Goal: Transaction & Acquisition: Subscribe to service/newsletter

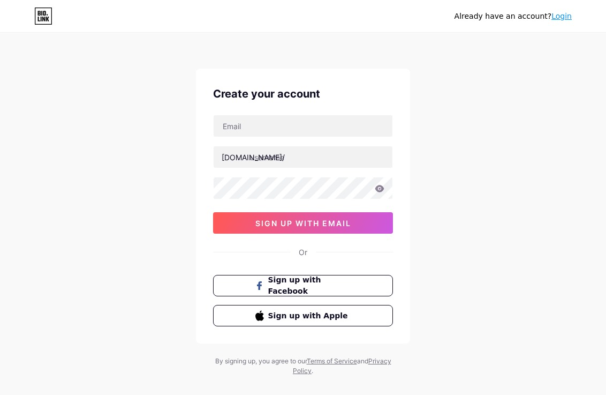
click at [319, 133] on input "text" at bounding box center [303, 125] width 179 height 21
type input "[EMAIL_ADDRESS][DOMAIN_NAME]"
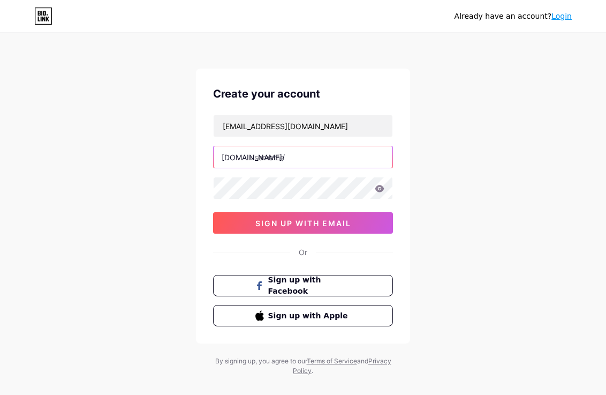
click at [300, 163] on input "text" at bounding box center [303, 156] width 179 height 21
type input "rensiardinta"
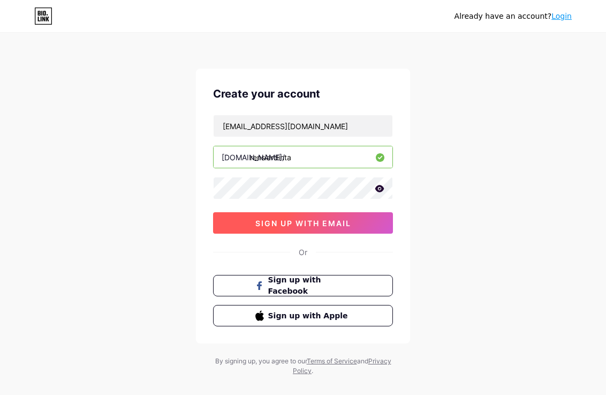
click at [302, 219] on span "sign up with email" at bounding box center [303, 222] width 96 height 9
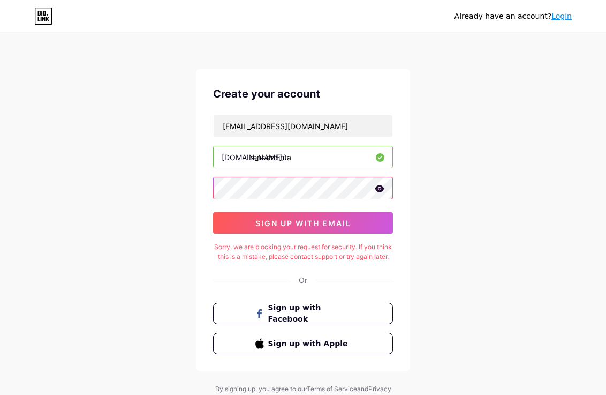
click at [192, 183] on div "Already have an account? Login Create your account [EMAIL_ADDRESS][DOMAIN_NAME]…" at bounding box center [303, 218] width 606 height 437
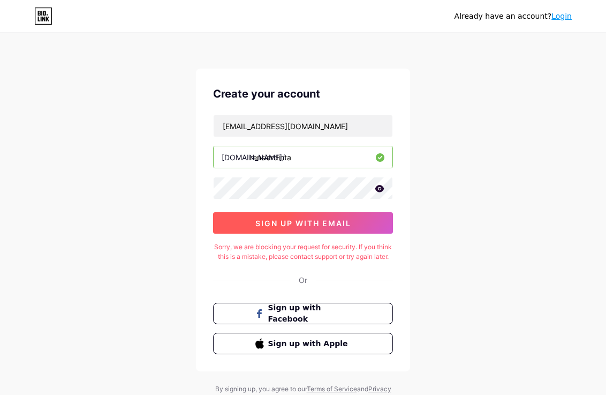
click at [240, 215] on button "sign up with email" at bounding box center [303, 222] width 180 height 21
click at [289, 229] on button "sign up with email" at bounding box center [303, 222] width 180 height 21
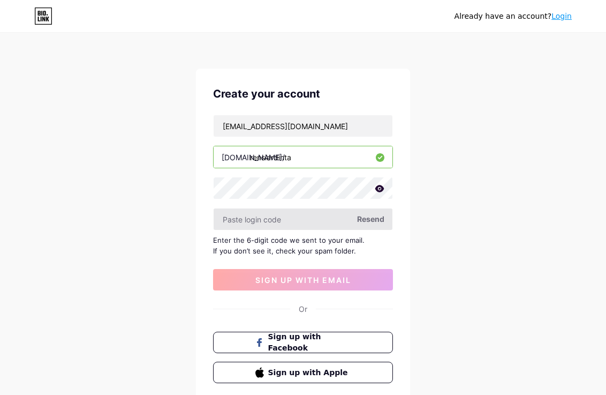
click at [311, 219] on input "text" at bounding box center [303, 218] width 179 height 21
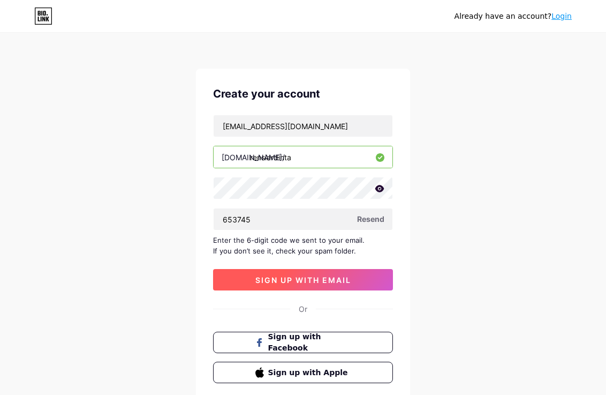
type input "653745"
click at [336, 271] on button "sign up with email" at bounding box center [303, 279] width 180 height 21
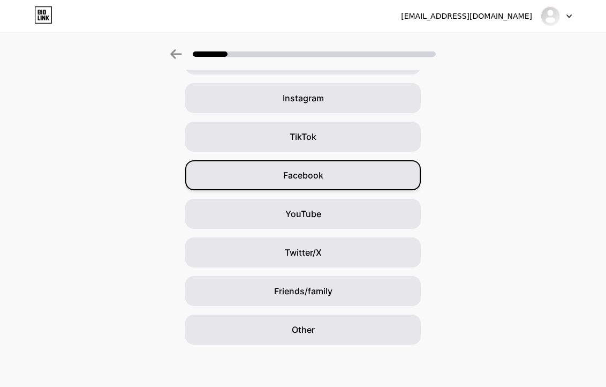
scroll to position [75, 0]
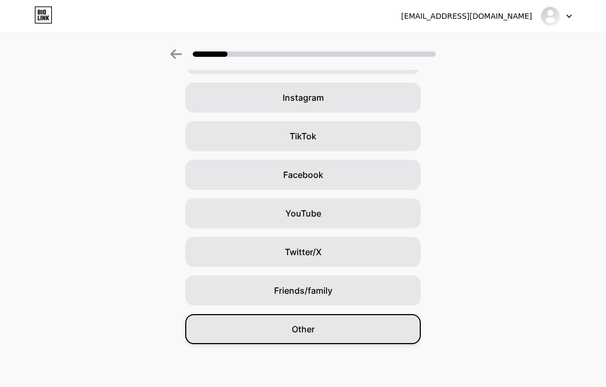
click at [336, 331] on div "Other" at bounding box center [303, 329] width 236 height 30
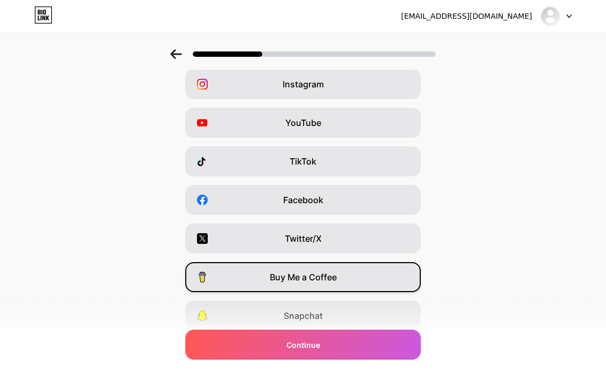
scroll to position [0, 0]
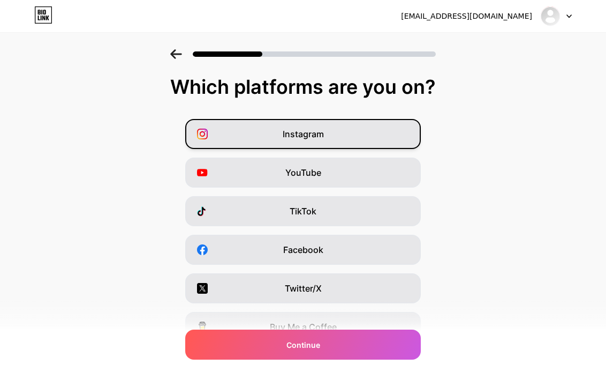
click at [381, 140] on div "Instagram" at bounding box center [303, 134] width 236 height 30
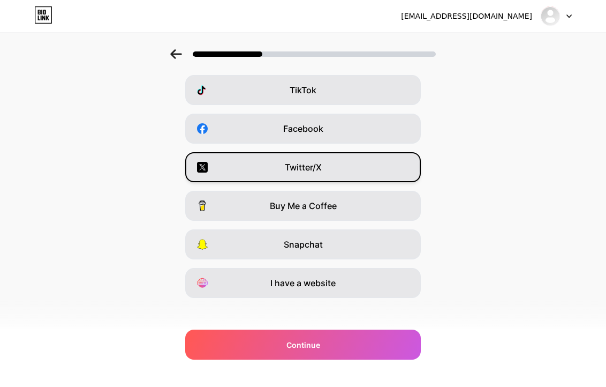
scroll to position [128, 0]
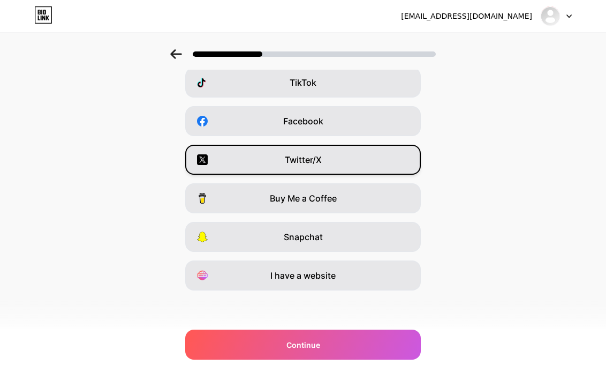
click at [373, 167] on div "Twitter/X" at bounding box center [303, 160] width 236 height 30
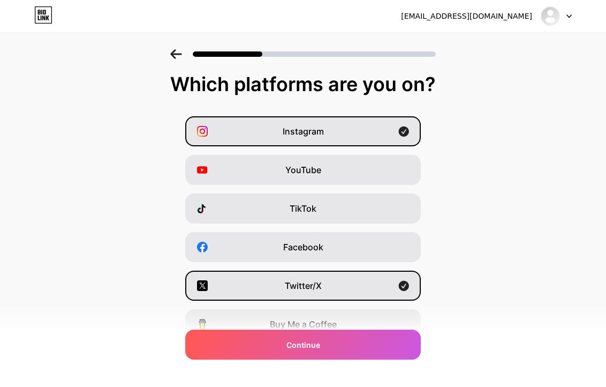
scroll to position [0, 0]
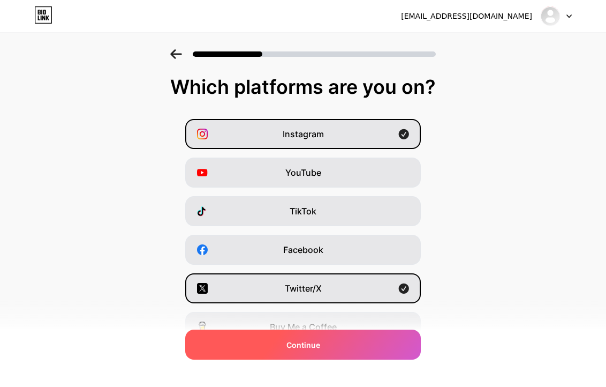
click at [339, 343] on div "Continue" at bounding box center [303, 344] width 236 height 30
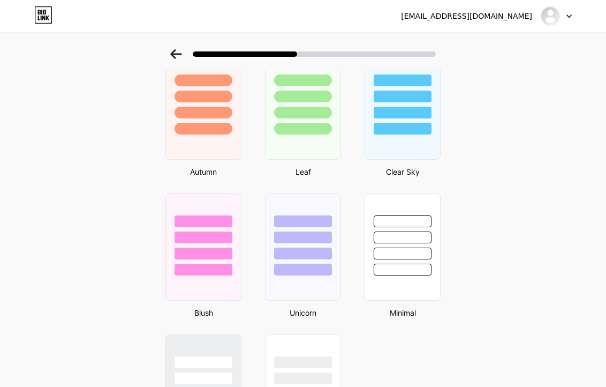
scroll to position [889, 0]
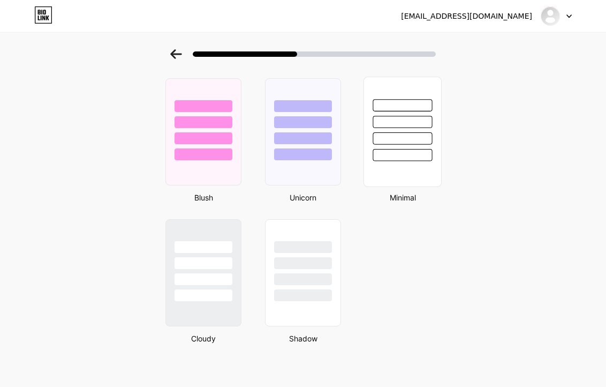
click at [413, 147] on div at bounding box center [402, 119] width 77 height 84
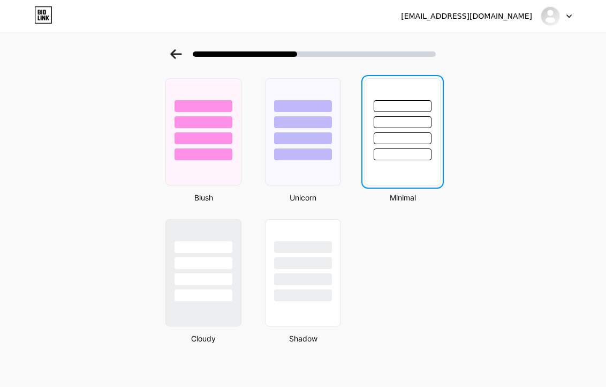
scroll to position [0, 0]
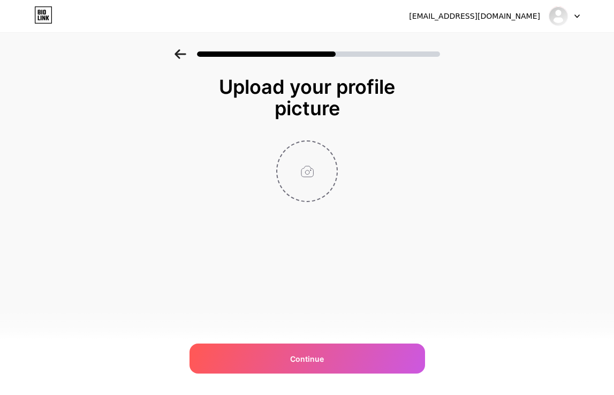
click at [317, 177] on input "file" at bounding box center [306, 170] width 59 height 59
type input "C:\fakepath\secret-garden.jpg"
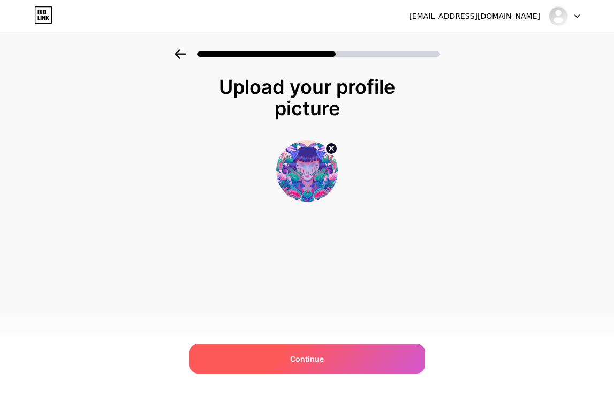
click at [354, 351] on div "Continue" at bounding box center [308, 358] width 236 height 30
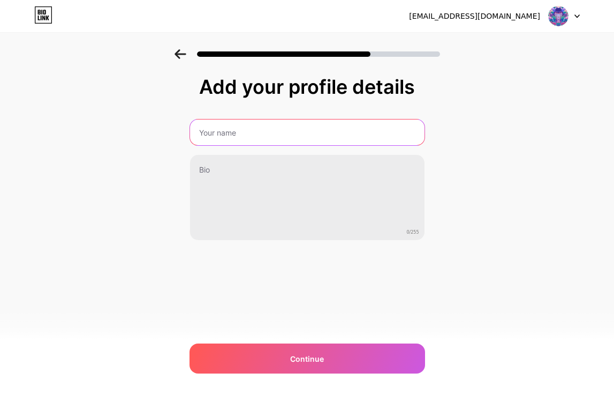
click at [351, 122] on input "text" at bounding box center [307, 132] width 234 height 26
type input "[PERSON_NAME]"
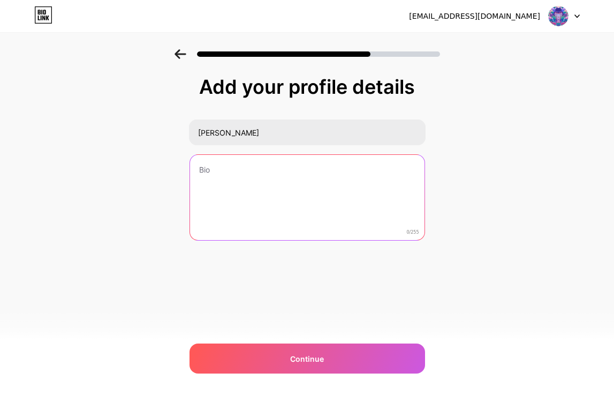
click at [372, 194] on textarea at bounding box center [307, 198] width 234 height 86
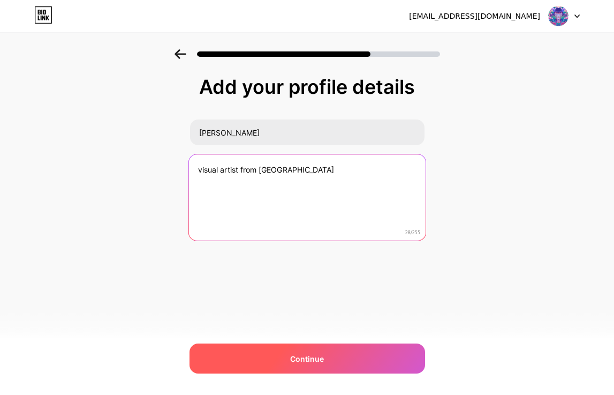
type textarea "visual artist from [GEOGRAPHIC_DATA]"
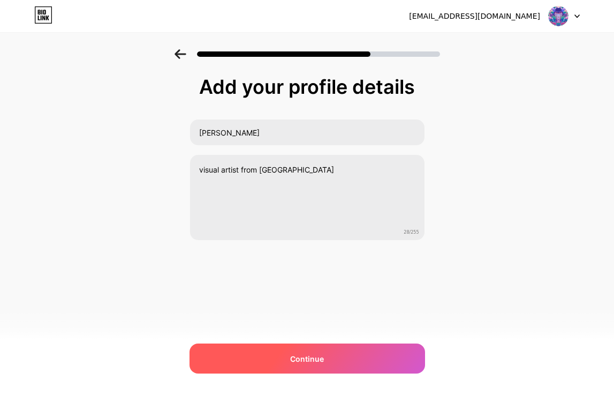
click at [337, 346] on div "Continue" at bounding box center [308, 358] width 236 height 30
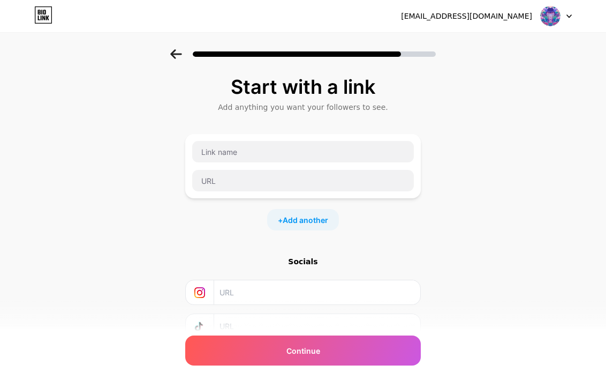
click at [353, 290] on input "text" at bounding box center [316, 292] width 194 height 24
paste input "[URL][DOMAIN_NAME]"
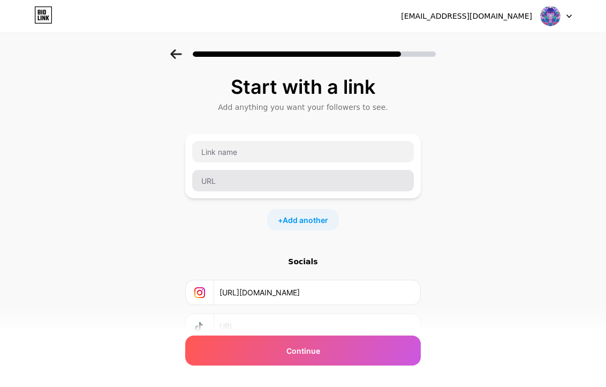
type input "[URL][DOMAIN_NAME]"
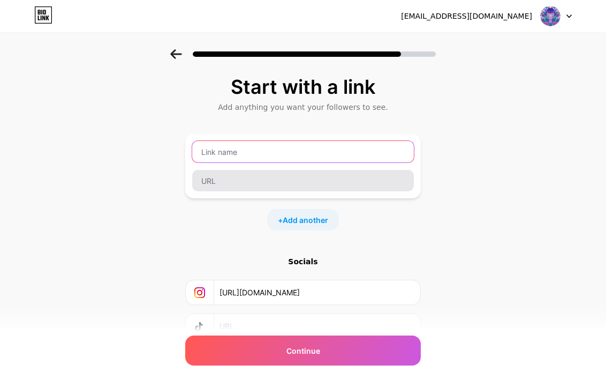
click at [301, 153] on input "text" at bounding box center [303, 151] width 222 height 21
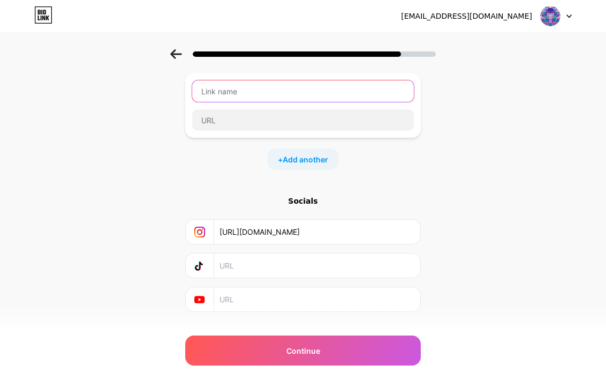
scroll to position [82, 0]
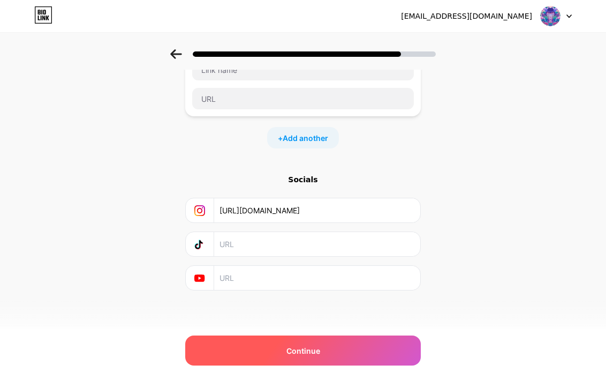
click at [297, 350] on span "Continue" at bounding box center [303, 350] width 34 height 11
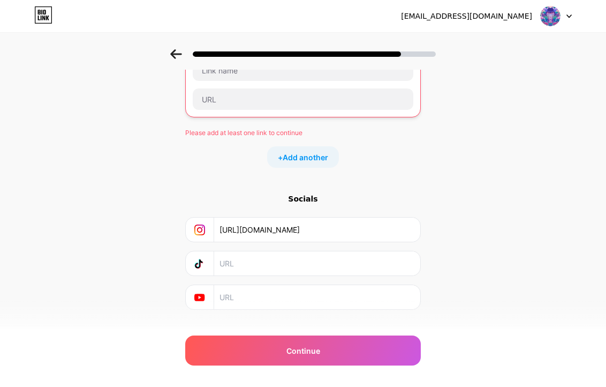
scroll to position [0, 0]
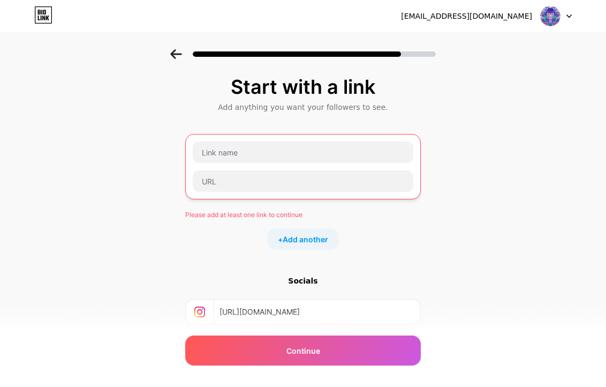
drag, startPoint x: 384, startPoint y: 309, endPoint x: 208, endPoint y: 311, distance: 176.1
click at [207, 311] on div "[URL][DOMAIN_NAME]" at bounding box center [303, 311] width 222 height 24
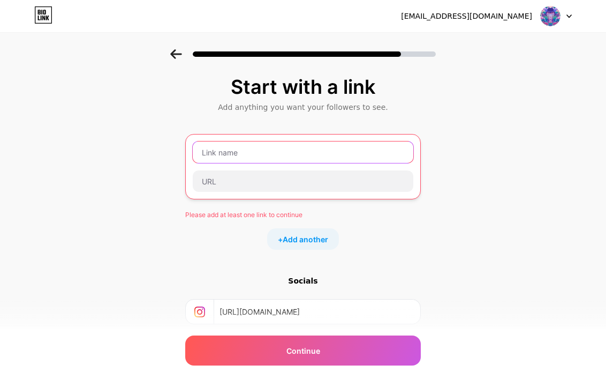
click at [314, 150] on input "text" at bounding box center [303, 151] width 221 height 21
paste input "[URL][DOMAIN_NAME]"
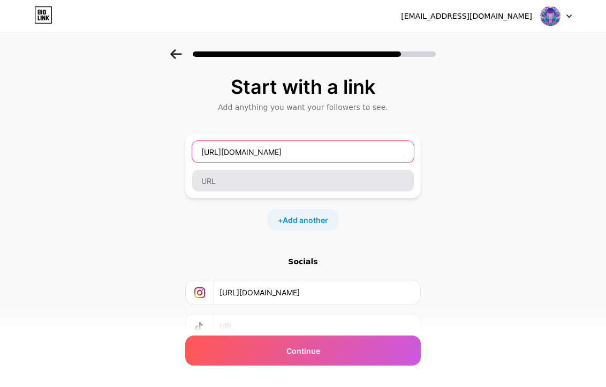
type input "[URL][DOMAIN_NAME]"
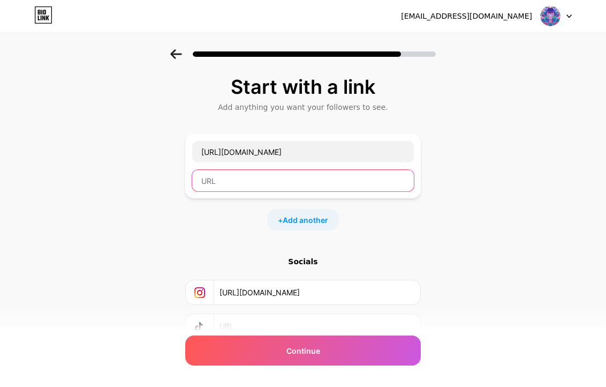
click at [305, 190] on input "text" at bounding box center [303, 180] width 222 height 21
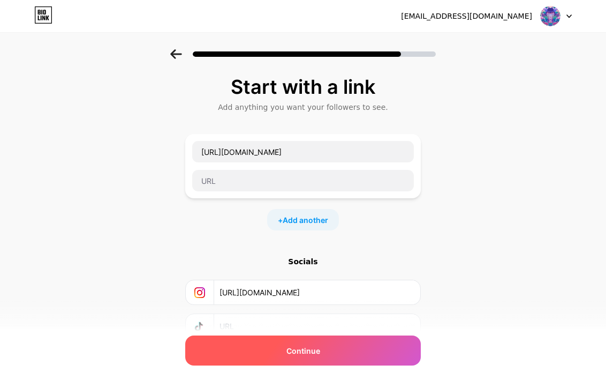
click at [345, 358] on div "Continue" at bounding box center [303, 350] width 236 height 30
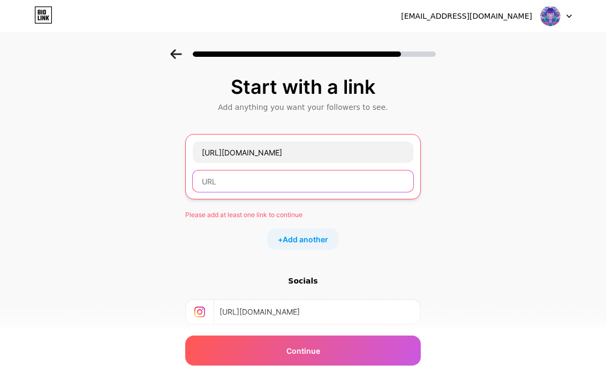
click at [318, 181] on input "text" at bounding box center [303, 180] width 221 height 21
paste input "[URL][DOMAIN_NAME]"
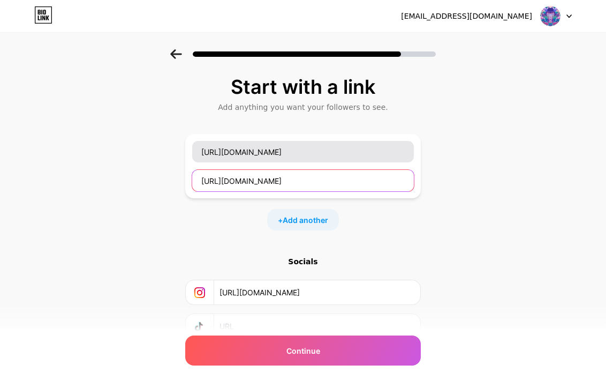
type input "[URL][DOMAIN_NAME]"
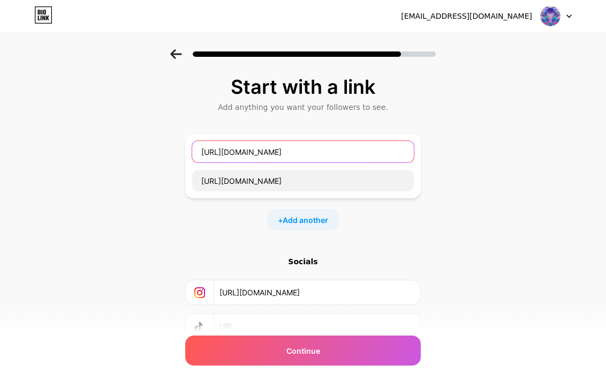
click at [362, 153] on input "[URL][DOMAIN_NAME]" at bounding box center [303, 151] width 222 height 21
drag, startPoint x: 362, startPoint y: 153, endPoint x: 171, endPoint y: 136, distance: 192.4
click at [171, 136] on div "Start with a link Add anything you want your followers to see. [URL][DOMAIN_NAM…" at bounding box center [303, 237] width 606 height 376
drag, startPoint x: 243, startPoint y: 147, endPoint x: 183, endPoint y: 140, distance: 60.9
click at [183, 140] on div "Start with a link Add anything you want your followers to see. instagram [URL][…" at bounding box center [303, 237] width 606 height 376
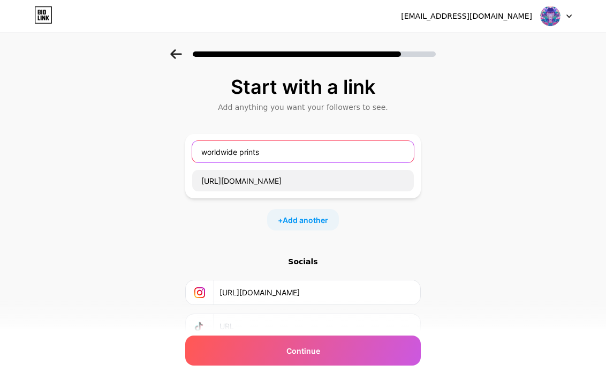
type input "worldwide prints"
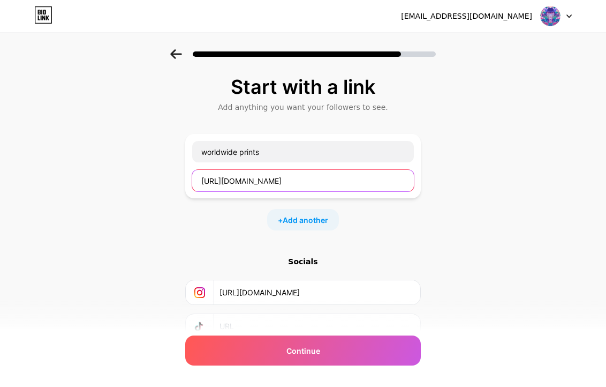
click at [281, 179] on input "[URL][DOMAIN_NAME]" at bounding box center [303, 180] width 222 height 21
drag, startPoint x: 361, startPoint y: 181, endPoint x: 134, endPoint y: 172, distance: 226.6
click at [134, 172] on div "Start with a link Add anything you want your followers to see. worldwide prints…" at bounding box center [303, 237] width 606 height 376
paste input "[DOMAIN_NAME][URL]"
type input "[URL][DOMAIN_NAME]"
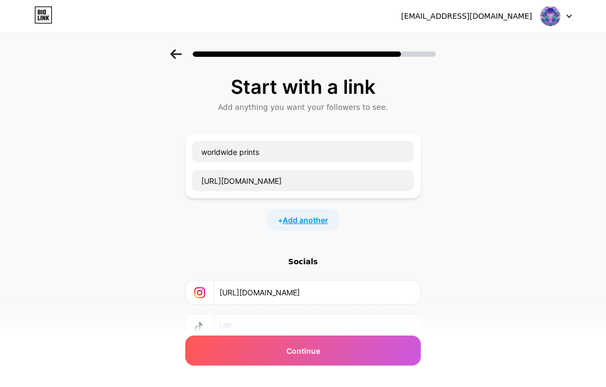
click at [324, 216] on span "Add another" at bounding box center [306, 219] width 46 height 11
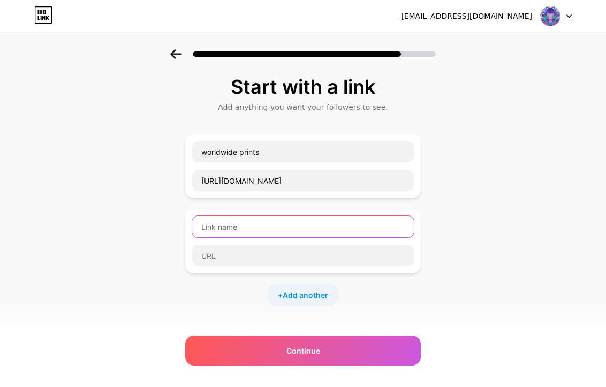
click at [305, 224] on input "text" at bounding box center [303, 226] width 222 height 21
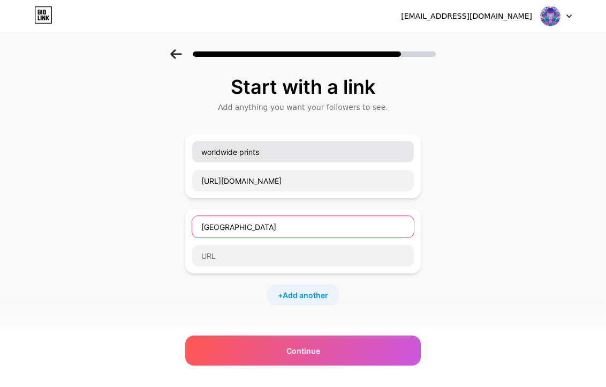
type input "[GEOGRAPHIC_DATA]"
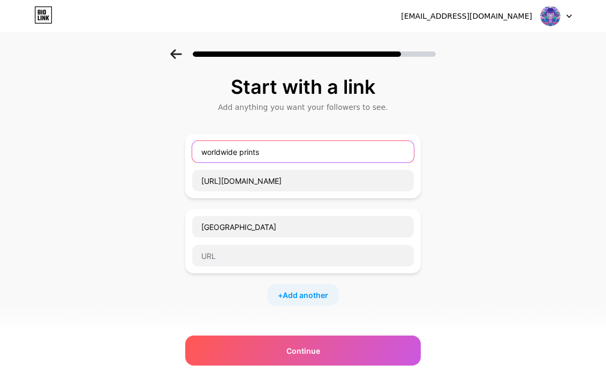
click at [243, 150] on input "worldwide prints" at bounding box center [303, 151] width 222 height 21
click at [271, 149] on input "worldwide prints" at bounding box center [303, 151] width 222 height 21
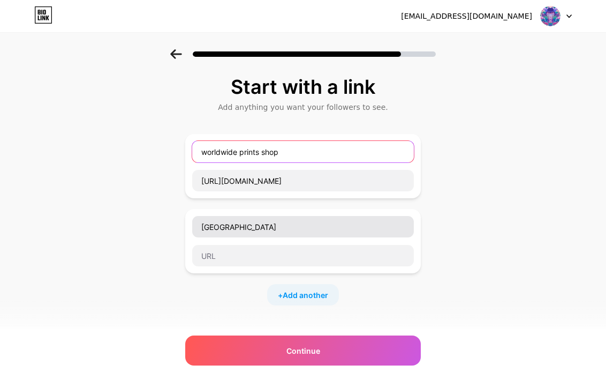
type input "worldwide prints shop"
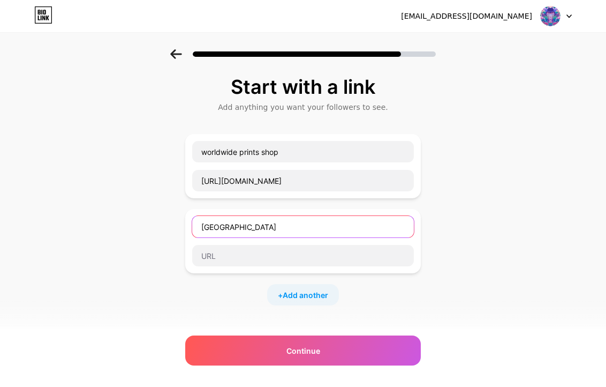
click at [261, 225] on input "[GEOGRAPHIC_DATA]" at bounding box center [303, 226] width 222 height 21
type input "indonesia shop (tokopedia)"
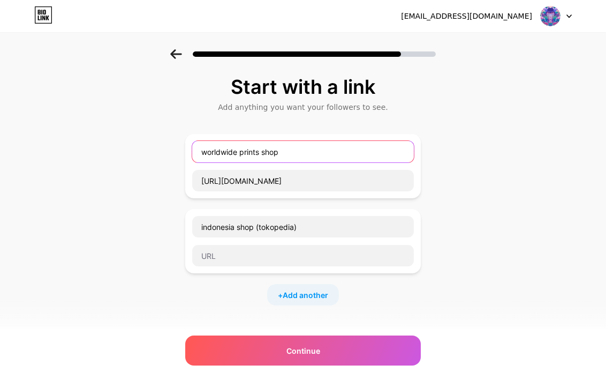
click at [330, 152] on input "worldwide prints shop" at bounding box center [303, 151] width 222 height 21
type input "worldwide prints shop (Inprnt)"
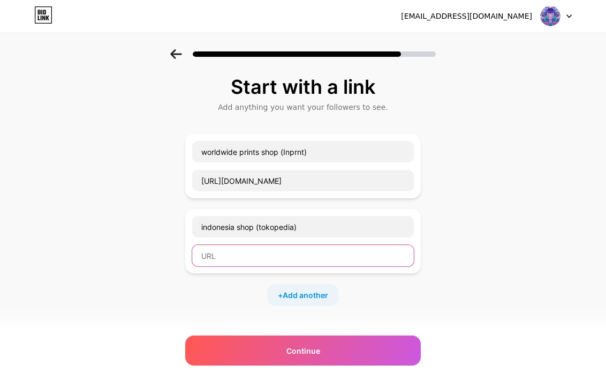
click at [262, 255] on input "text" at bounding box center [303, 255] width 222 height 21
paste input "[URL][DOMAIN_NAME]"
type input "[URL][DOMAIN_NAME]"
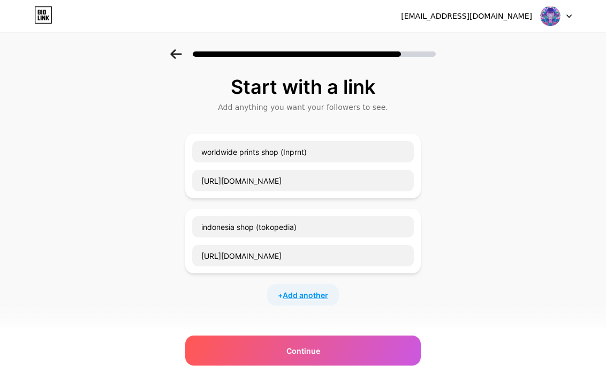
click at [323, 298] on span "Add another" at bounding box center [306, 294] width 46 height 11
click at [319, 303] on input "text" at bounding box center [303, 301] width 222 height 21
type input "NFT ( Superrare)"
click at [188, 366] on div "Start with a link Add anything you want your followers to see. worldwide prints…" at bounding box center [303, 312] width 606 height 526
click at [276, 316] on div "NFT ( Superrare)" at bounding box center [303, 315] width 223 height 51
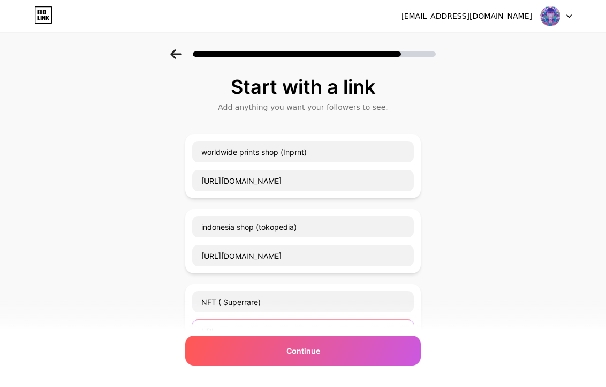
click at [277, 321] on input "text" at bounding box center [303, 330] width 222 height 21
paste input "[URL][DOMAIN_NAME]"
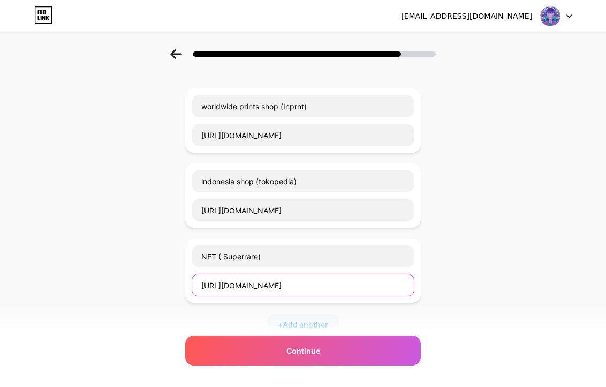
scroll to position [107, 0]
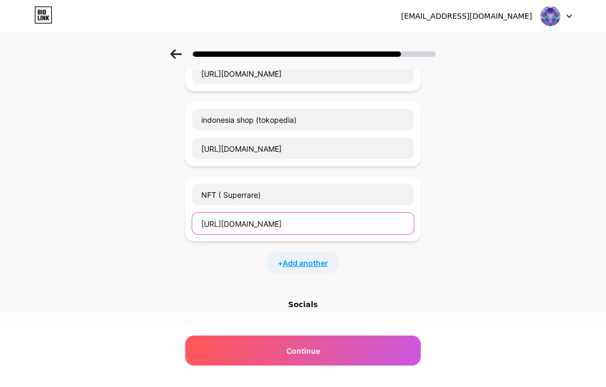
type input "[URL][DOMAIN_NAME]"
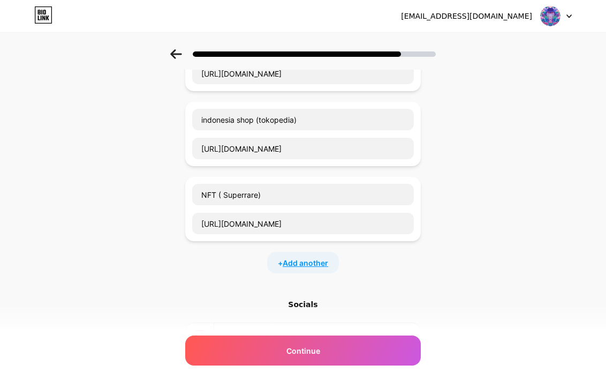
click at [314, 264] on span "Add another" at bounding box center [306, 262] width 46 height 11
click at [305, 276] on input "text" at bounding box center [303, 269] width 222 height 21
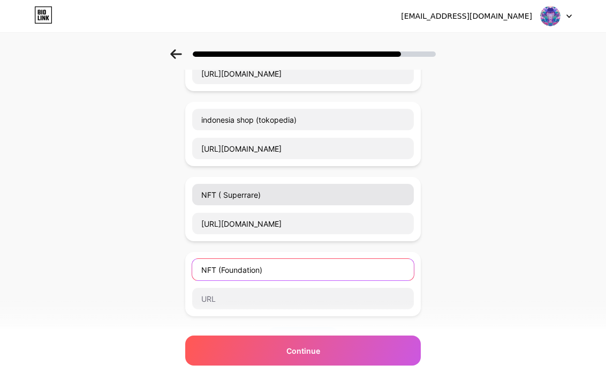
type input "NFT (Foundation)"
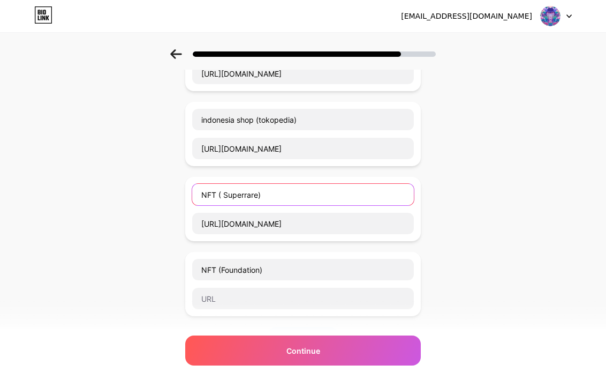
click at [226, 194] on input "NFT ( Superrare)" at bounding box center [303, 194] width 222 height 21
type input "NFT (Superrare)"
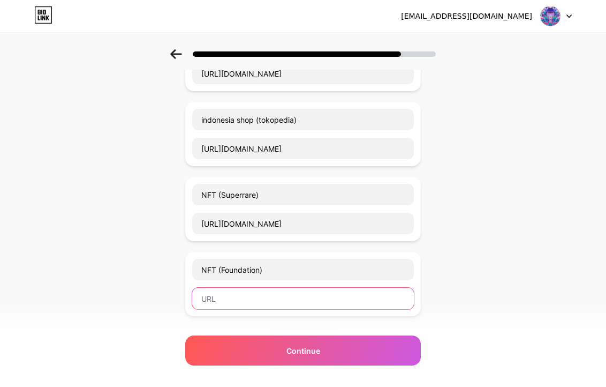
click at [247, 302] on input "text" at bounding box center [303, 297] width 222 height 21
click at [344, 376] on div "Socials" at bounding box center [303, 379] width 236 height 11
click at [279, 297] on input "text" at bounding box center [303, 297] width 222 height 21
paste input "[URL][DOMAIN_NAME]"
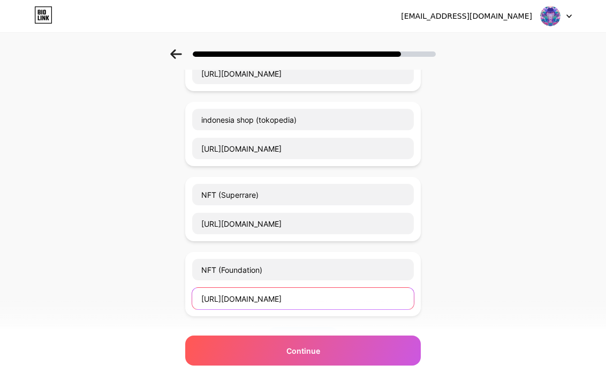
type input "[URL][DOMAIN_NAME]"
click at [463, 283] on div "Start with a link Add anything you want your followers to see. worldwide prints…" at bounding box center [303, 242] width 606 height 601
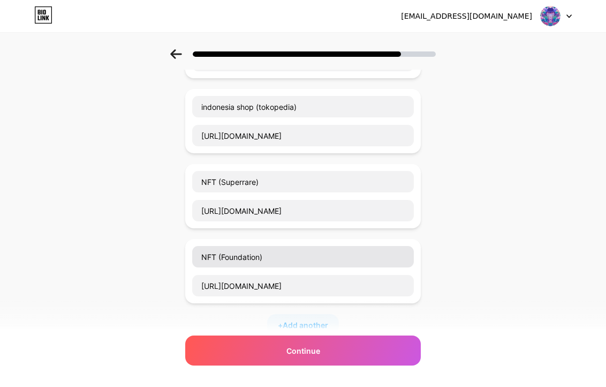
scroll to position [161, 0]
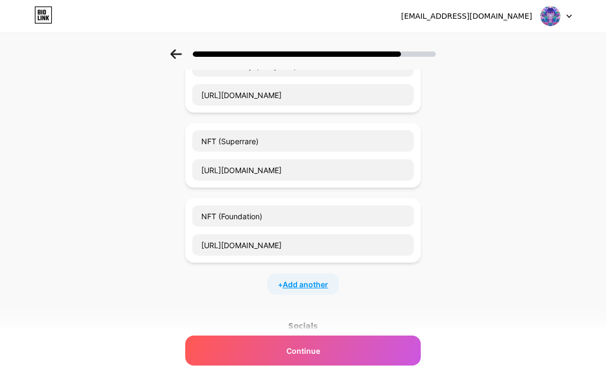
click at [317, 283] on span "Add another" at bounding box center [306, 283] width 46 height 11
click at [317, 284] on input "text" at bounding box center [303, 290] width 222 height 21
type input "NFT ("
drag, startPoint x: 227, startPoint y: 289, endPoint x: 185, endPoint y: 289, distance: 42.3
click at [185, 289] on div "Start with a link Add anything you want your followers to see. worldwide prints…" at bounding box center [303, 227] width 606 height 676
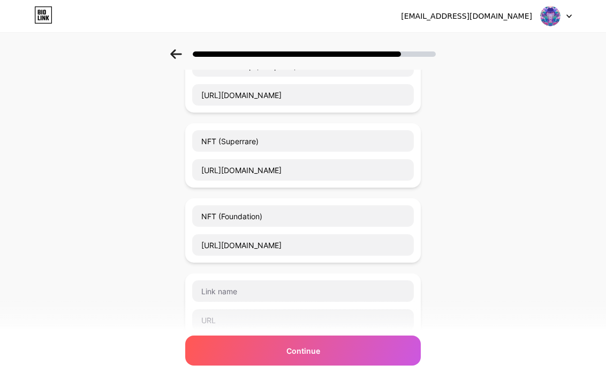
click at [477, 218] on div "Start with a link Add anything you want your followers to see. worldwide prints…" at bounding box center [303, 227] width 606 height 676
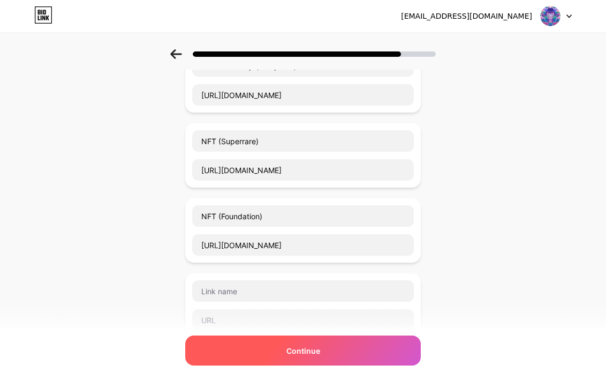
click at [298, 351] on span "Continue" at bounding box center [303, 350] width 34 height 11
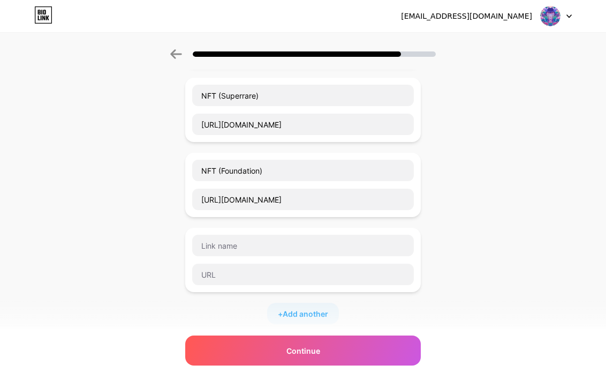
scroll to position [268, 0]
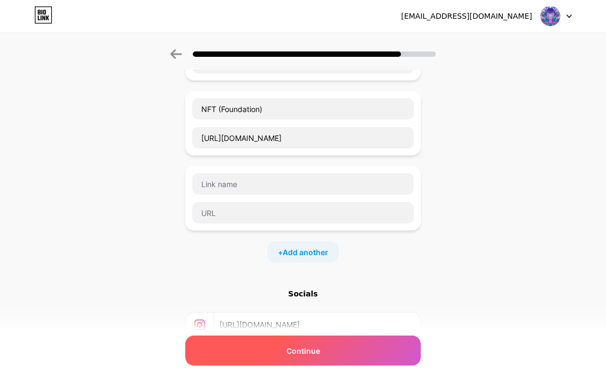
click at [314, 346] on span "Continue" at bounding box center [303, 350] width 34 height 11
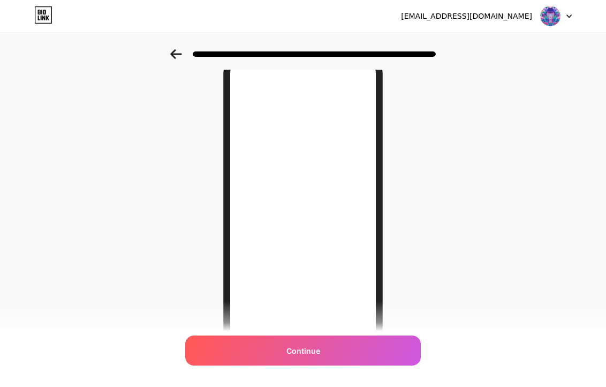
scroll to position [107, 0]
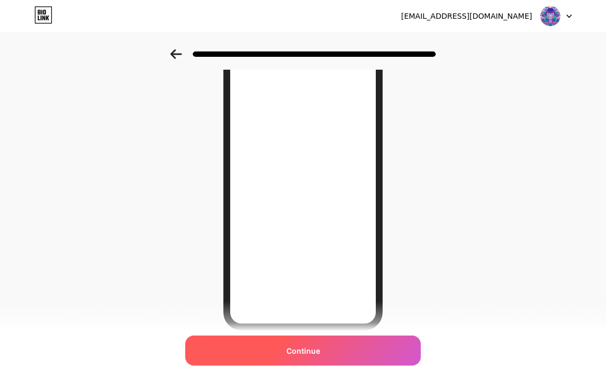
click at [298, 358] on div "Continue" at bounding box center [303, 350] width 236 height 30
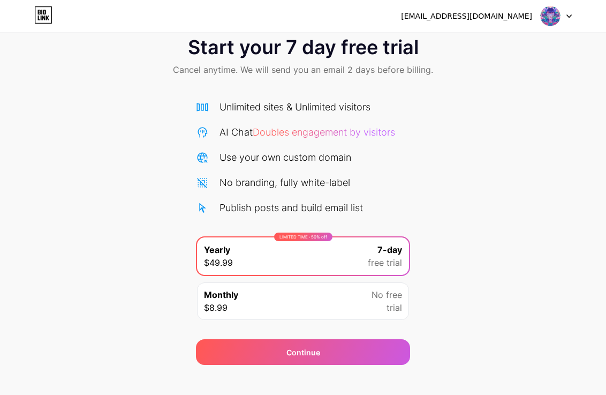
scroll to position [36, 0]
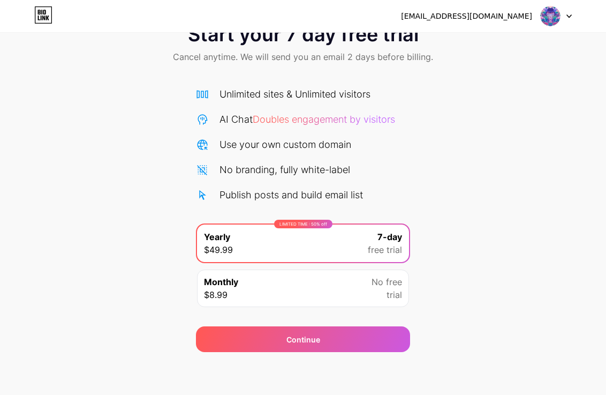
click at [345, 288] on div "Monthly $8.99 No free trial" at bounding box center [303, 287] width 212 height 37
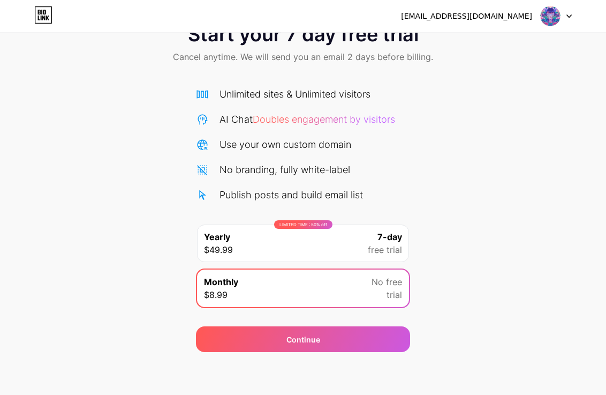
click at [338, 246] on div "LIMITED TIME : 50% off Yearly $49.99 7-day free trial" at bounding box center [303, 242] width 212 height 37
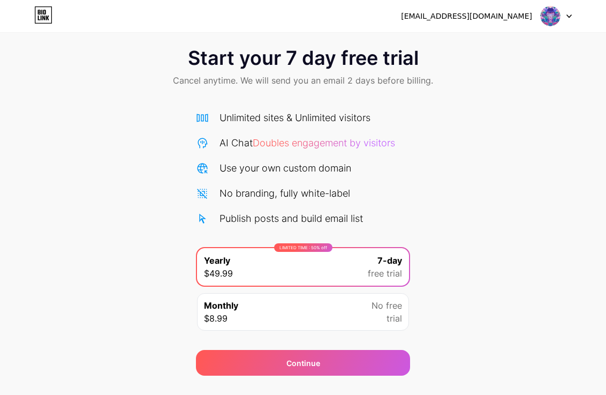
scroll to position [0, 0]
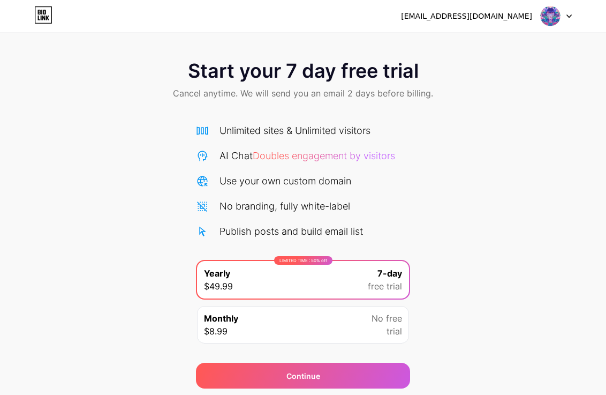
click at [564, 18] on div at bounding box center [556, 15] width 31 height 19
click at [61, 96] on div "Start your 7 day free trial Cancel anytime. We will send you an email 2 days be…" at bounding box center [303, 80] width 606 height 63
